Goal: Information Seeking & Learning: Check status

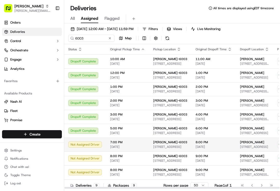
click at [84, 144] on div "Not Assigned Driver" at bounding box center [85, 145] width 34 height 6
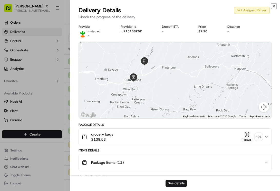
click at [274, 7] on icon "button" at bounding box center [274, 6] width 4 height 4
